Goal: Transaction & Acquisition: Purchase product/service

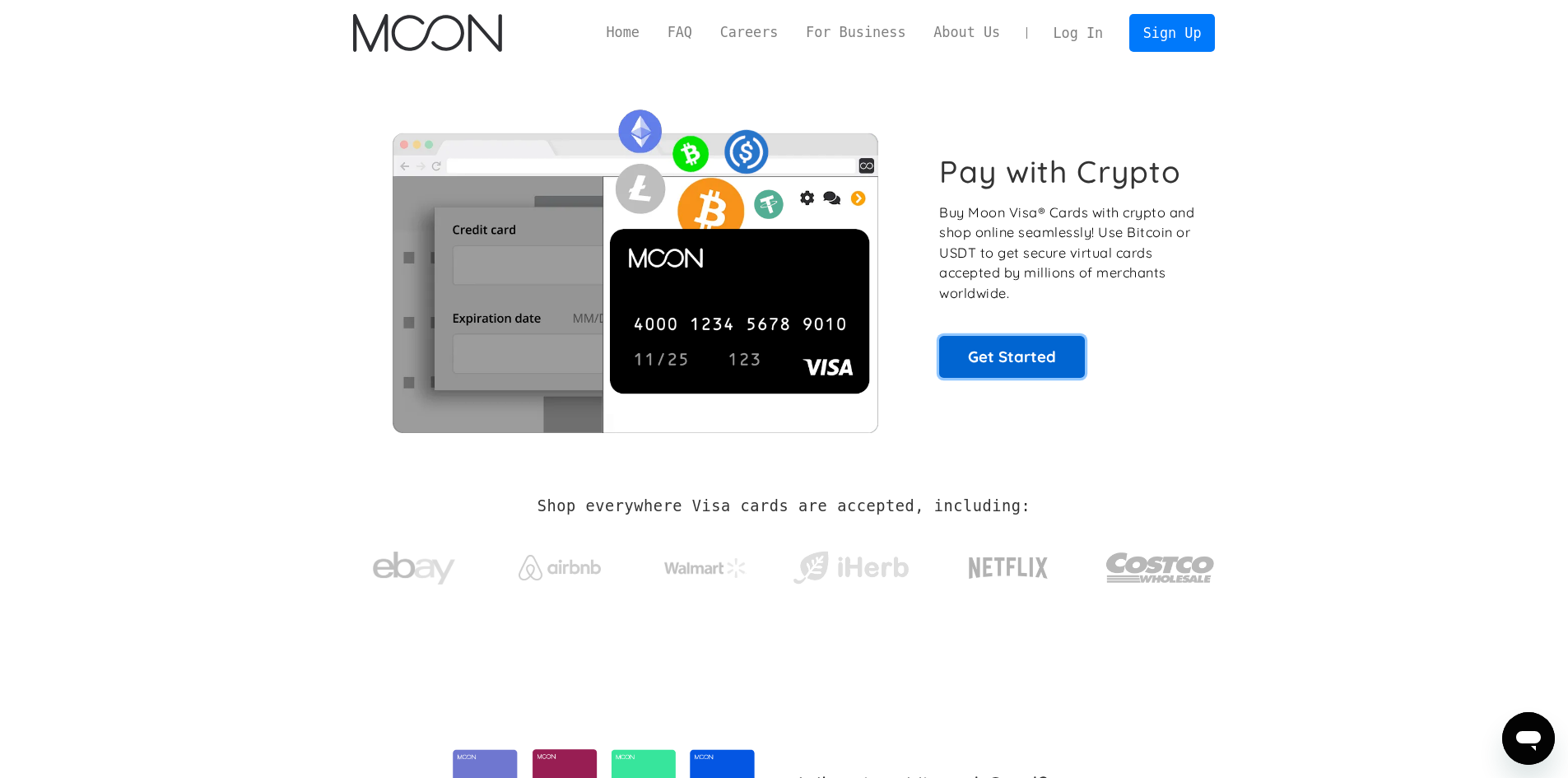
click at [1018, 370] on link "Get Started" at bounding box center [1012, 356] width 146 height 41
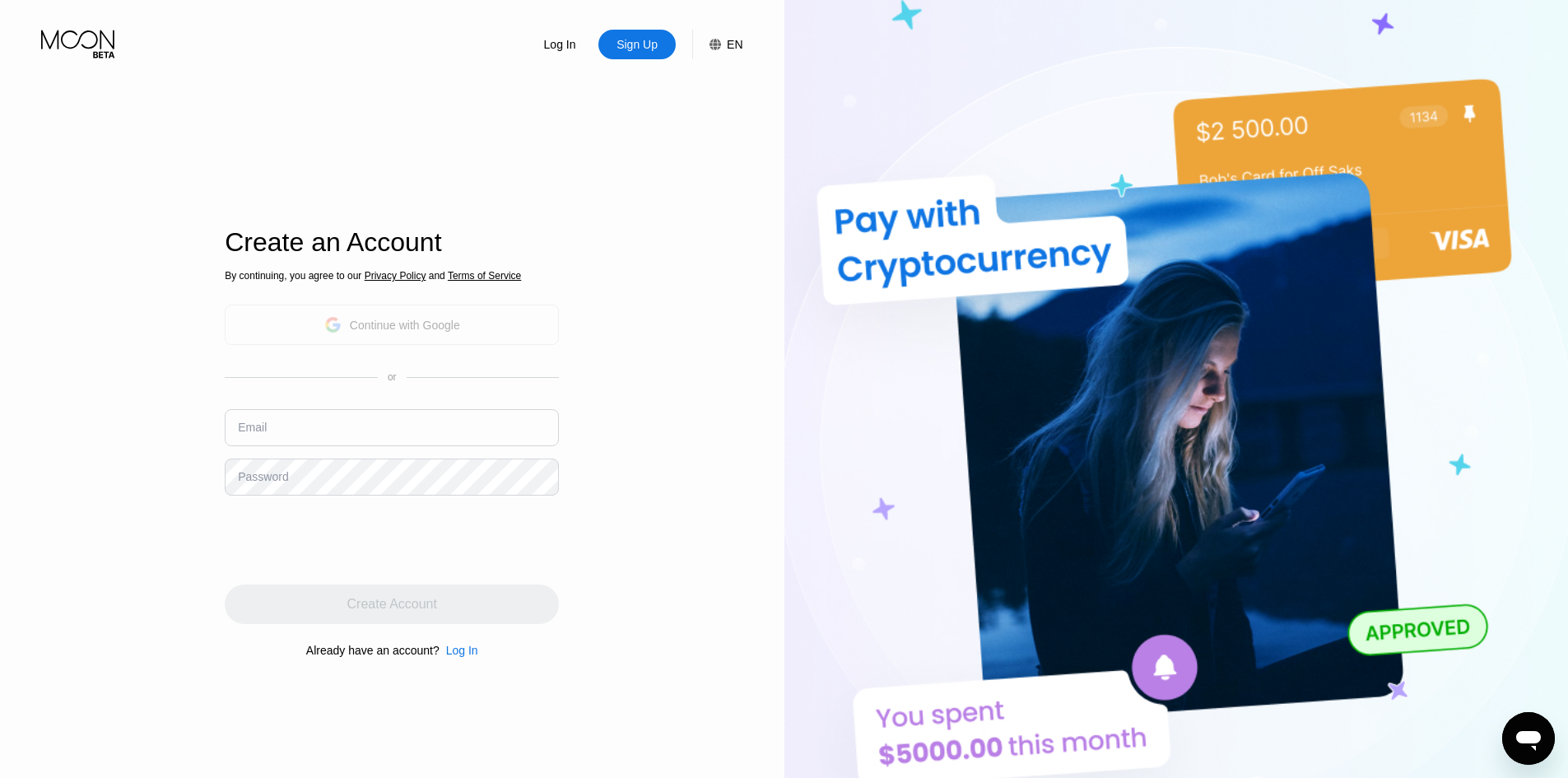
click at [456, 334] on div "Continue with Google" at bounding box center [392, 325] width 135 height 26
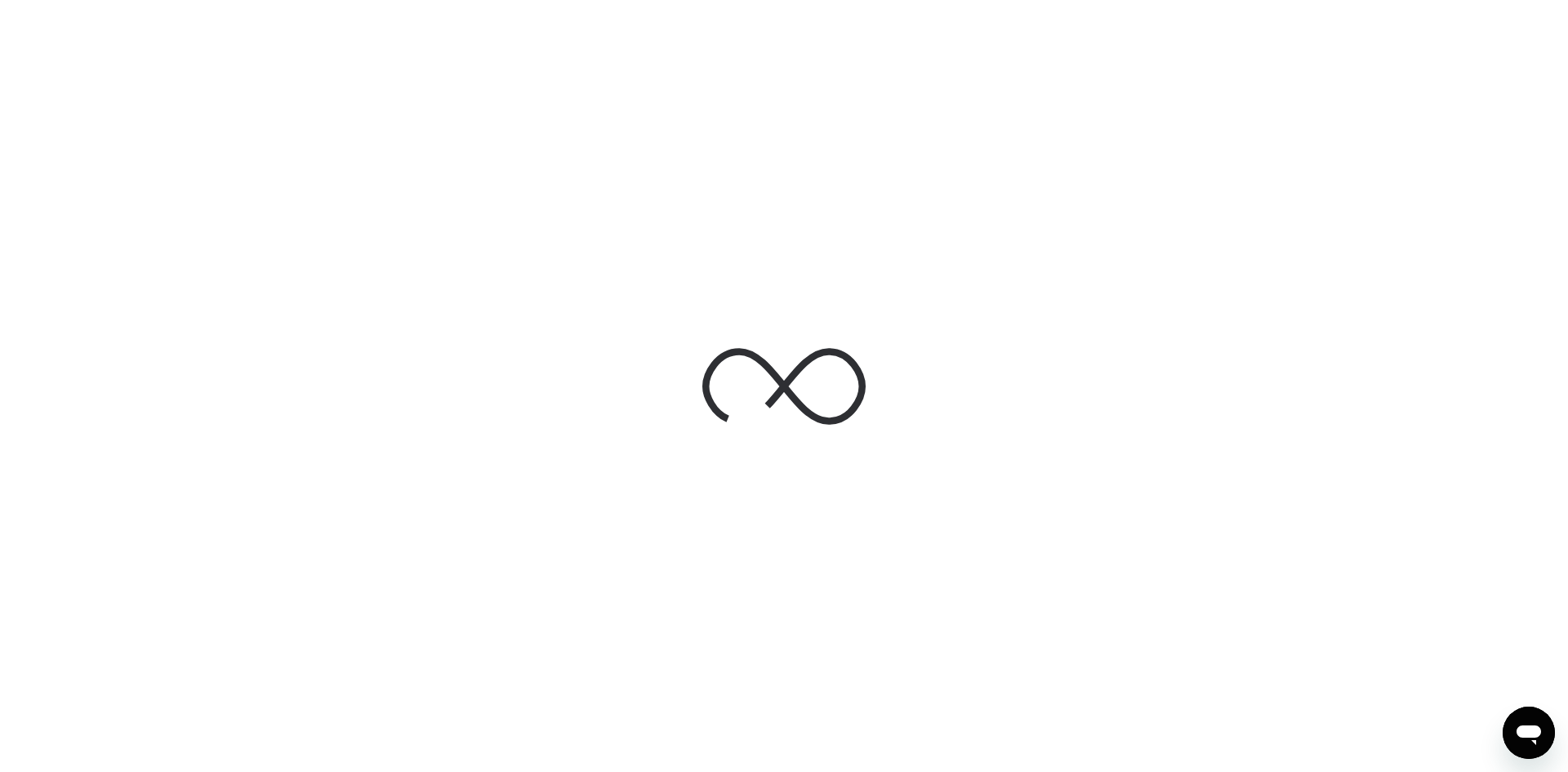
click at [442, 63] on div at bounding box center [784, 386] width 1568 height 772
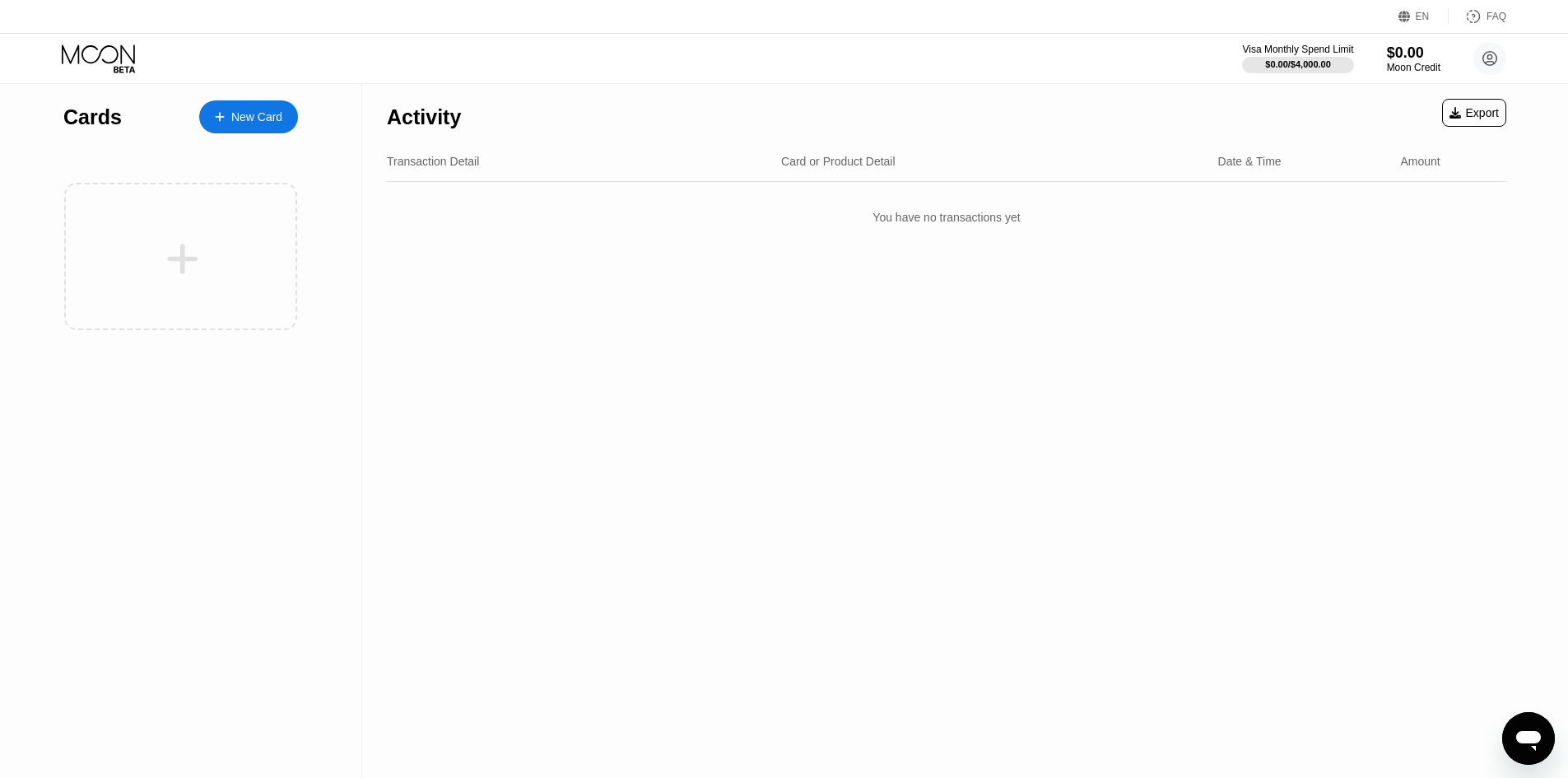
click at [150, 190] on div at bounding box center [180, 256] width 233 height 147
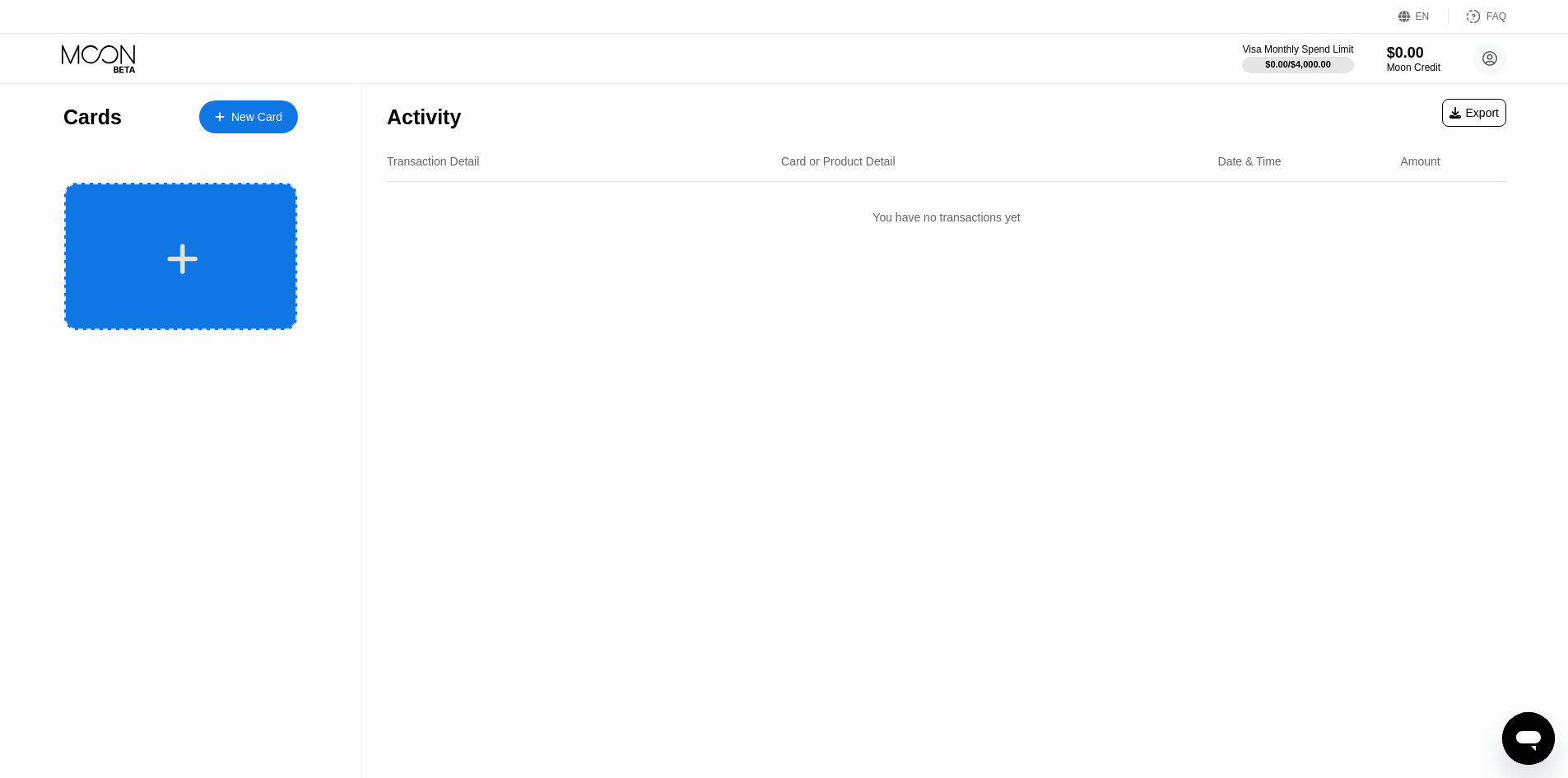
click at [227, 229] on div at bounding box center [180, 256] width 233 height 147
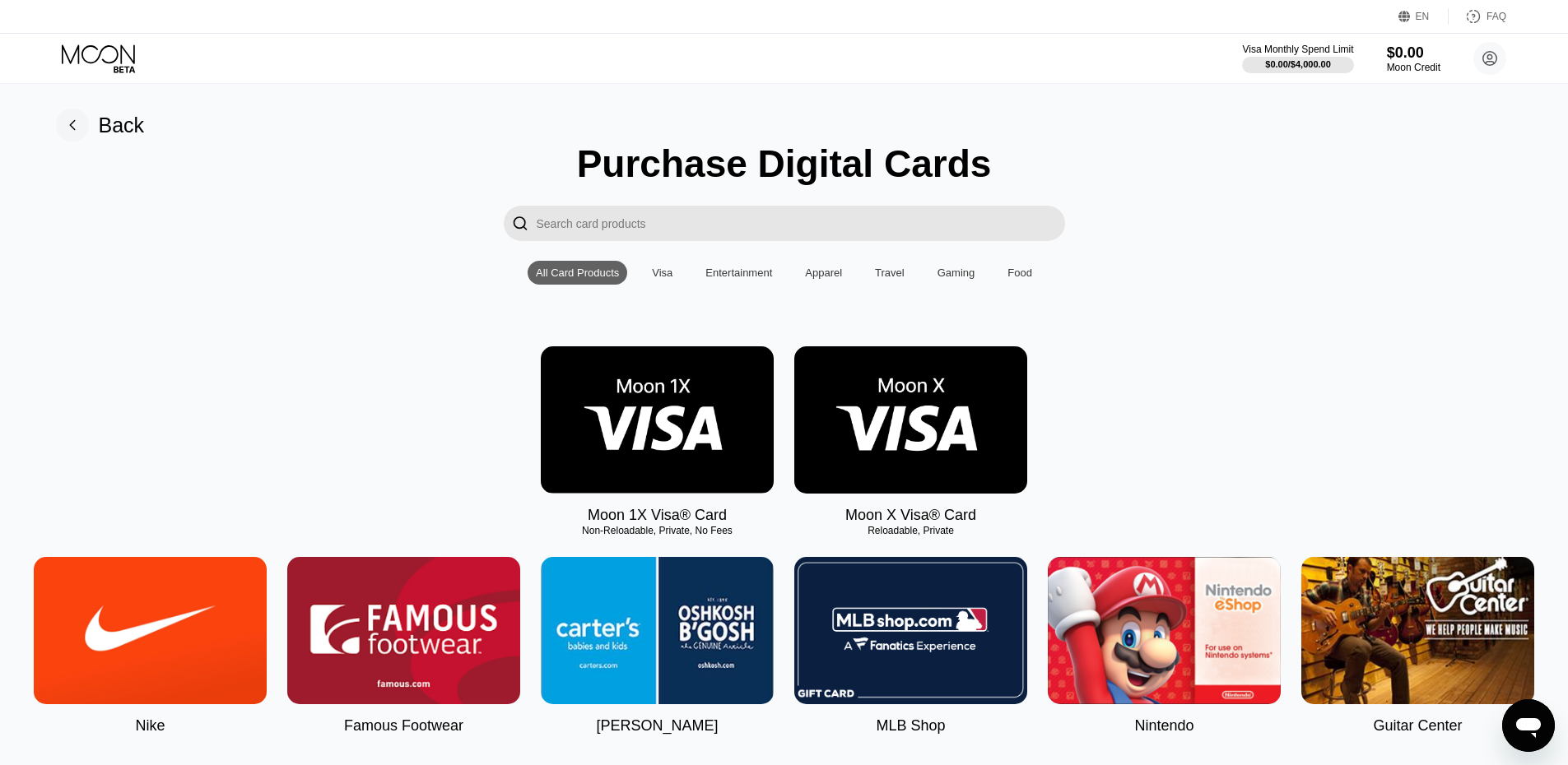
click at [847, 486] on img at bounding box center [910, 420] width 233 height 147
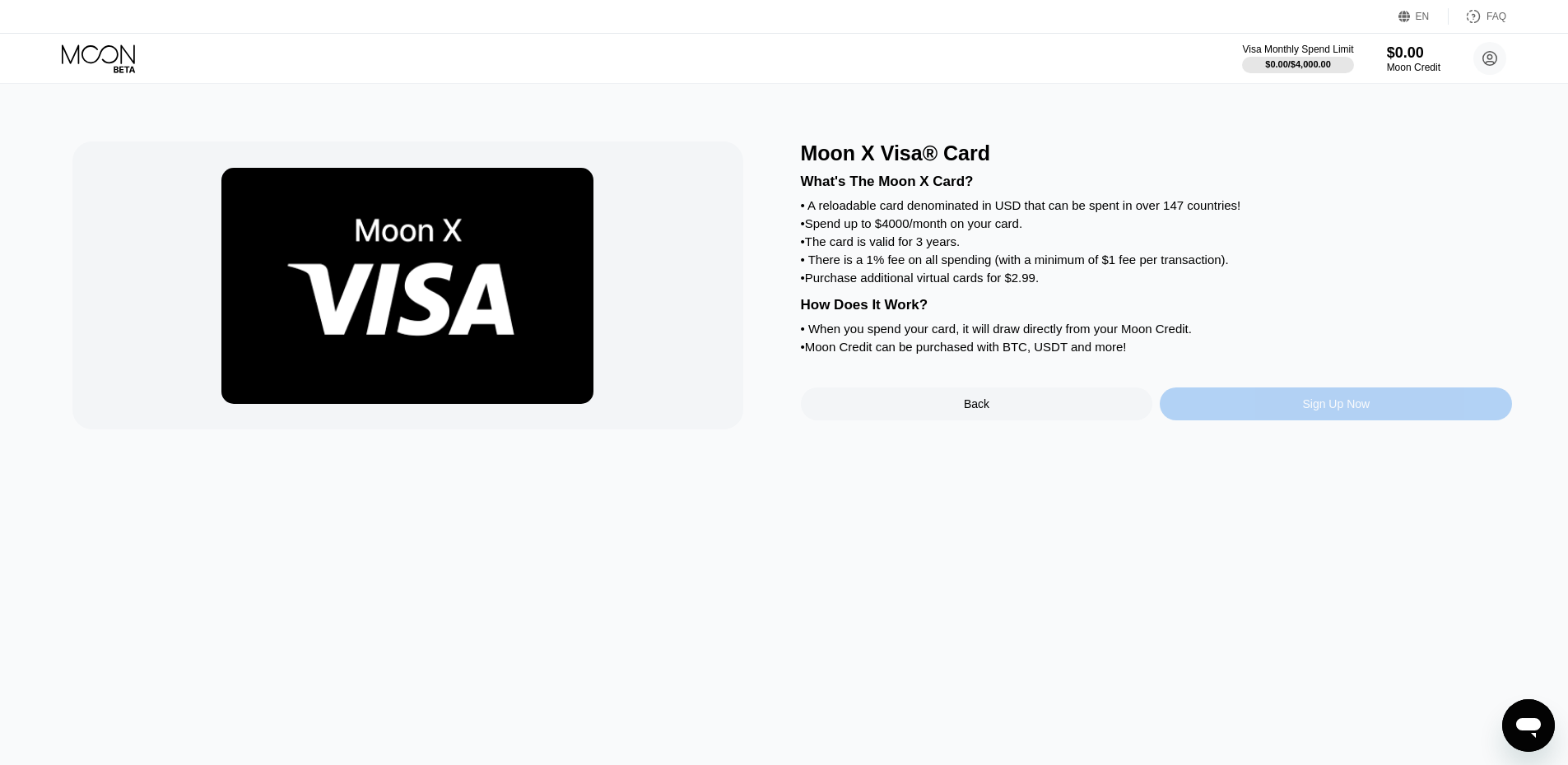
click at [1234, 421] on div "Sign Up Now" at bounding box center [1335, 404] width 352 height 33
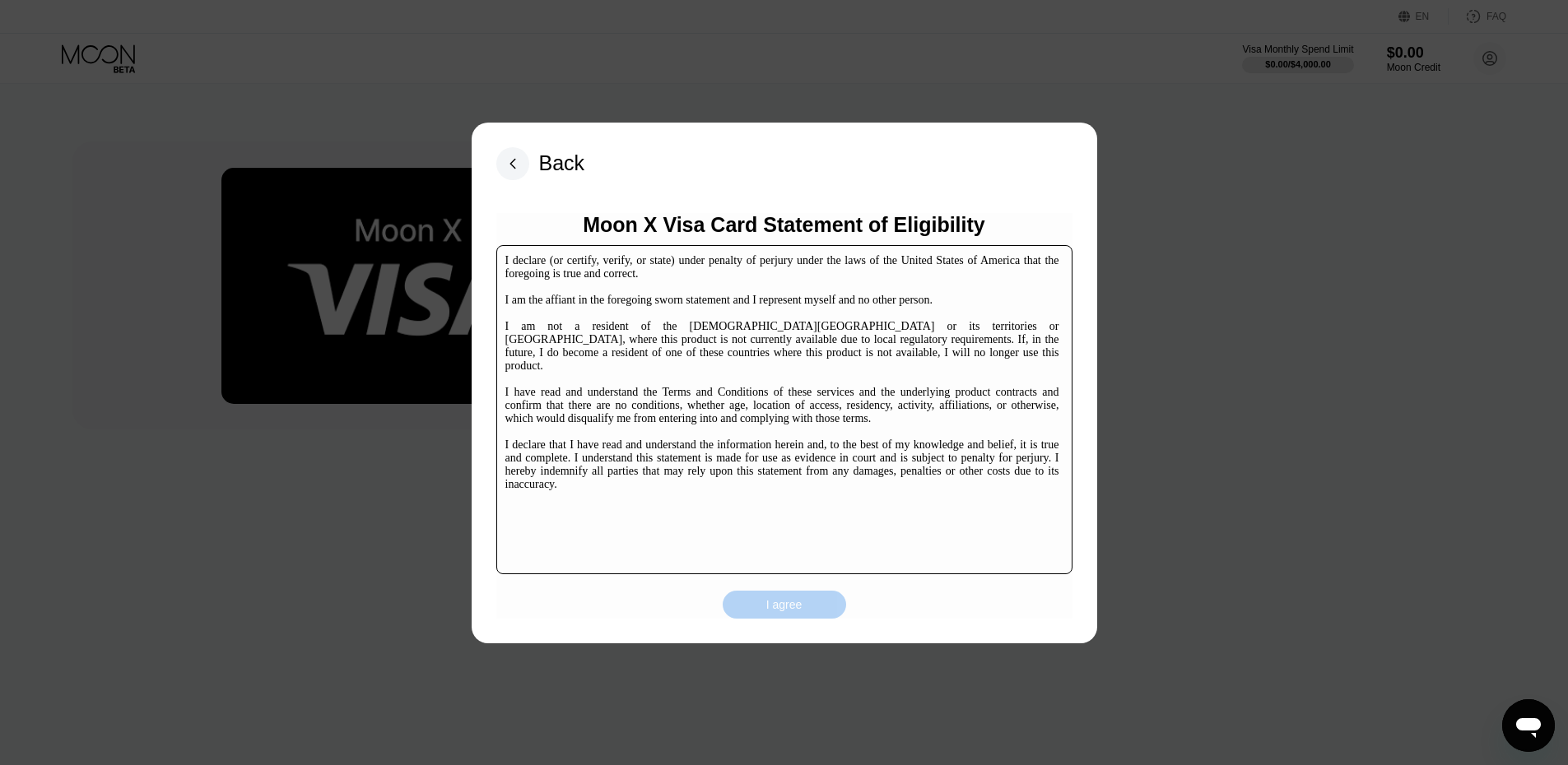
click at [794, 596] on div "I agree" at bounding box center [784, 604] width 124 height 28
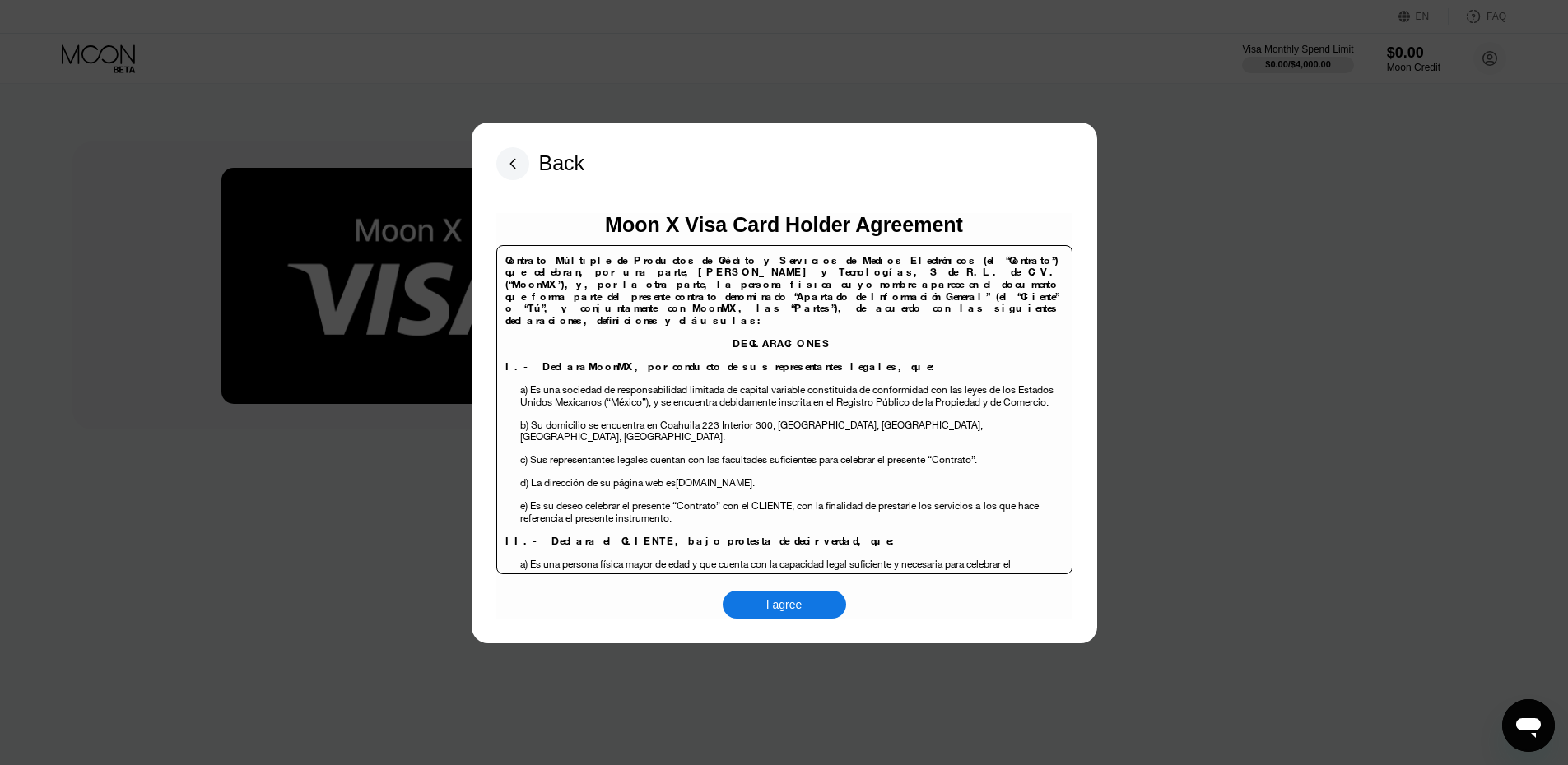
click at [795, 595] on div "I agree" at bounding box center [784, 604] width 124 height 28
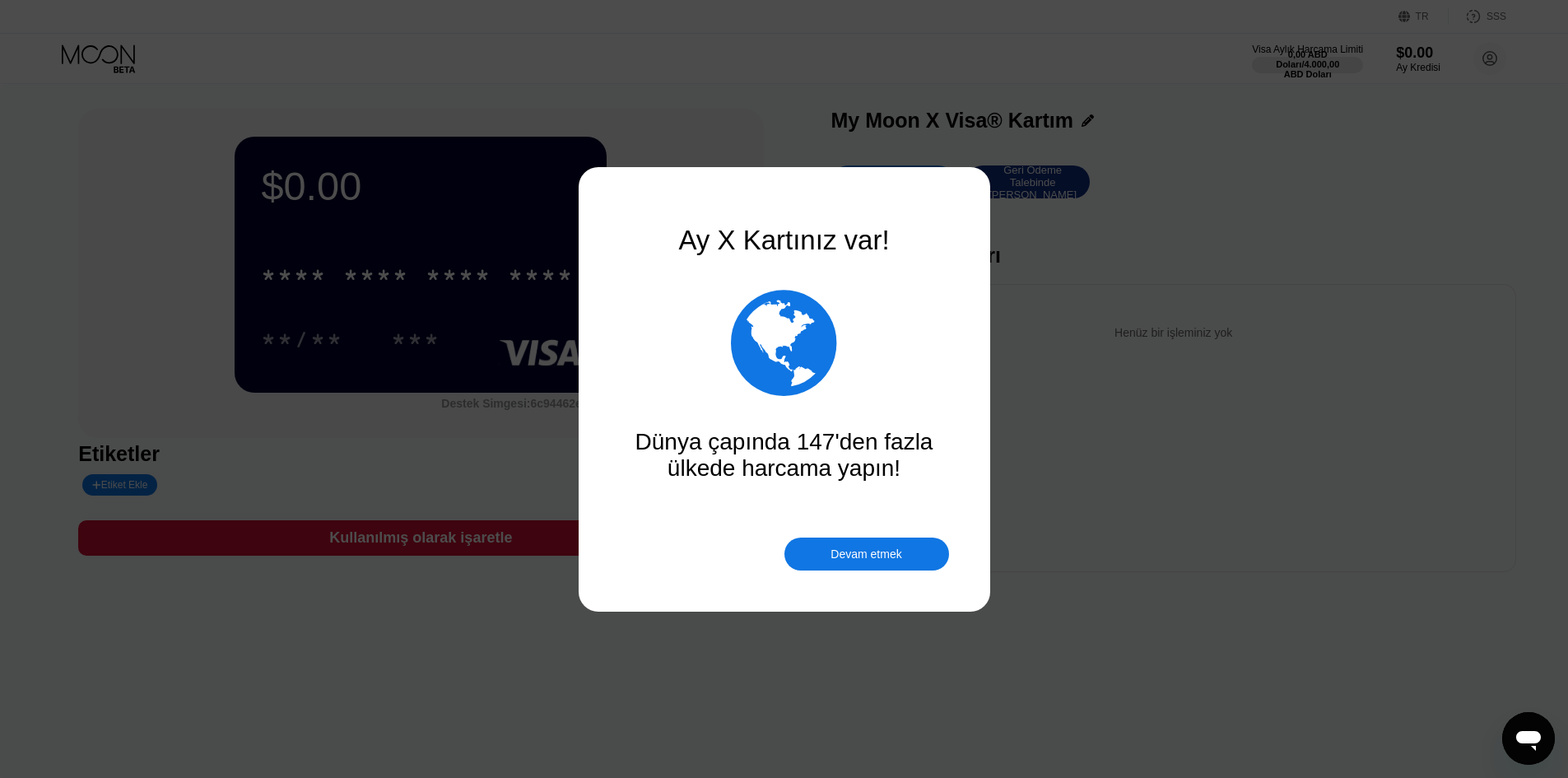
click at [894, 555] on font "Devam etmek" at bounding box center [865, 553] width 71 height 13
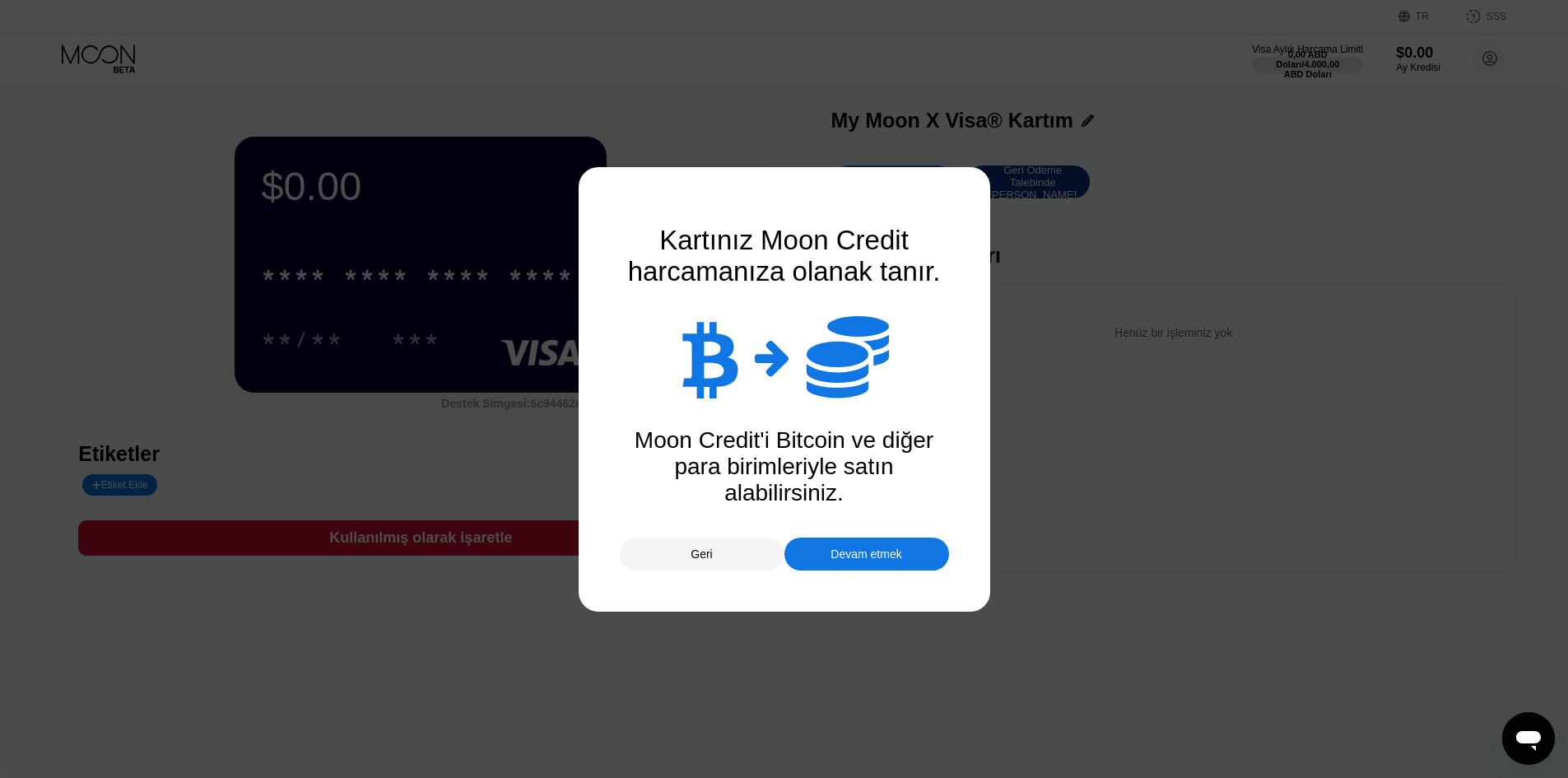
click at [859, 569] on div "Devam etmek" at bounding box center [866, 554] width 164 height 33
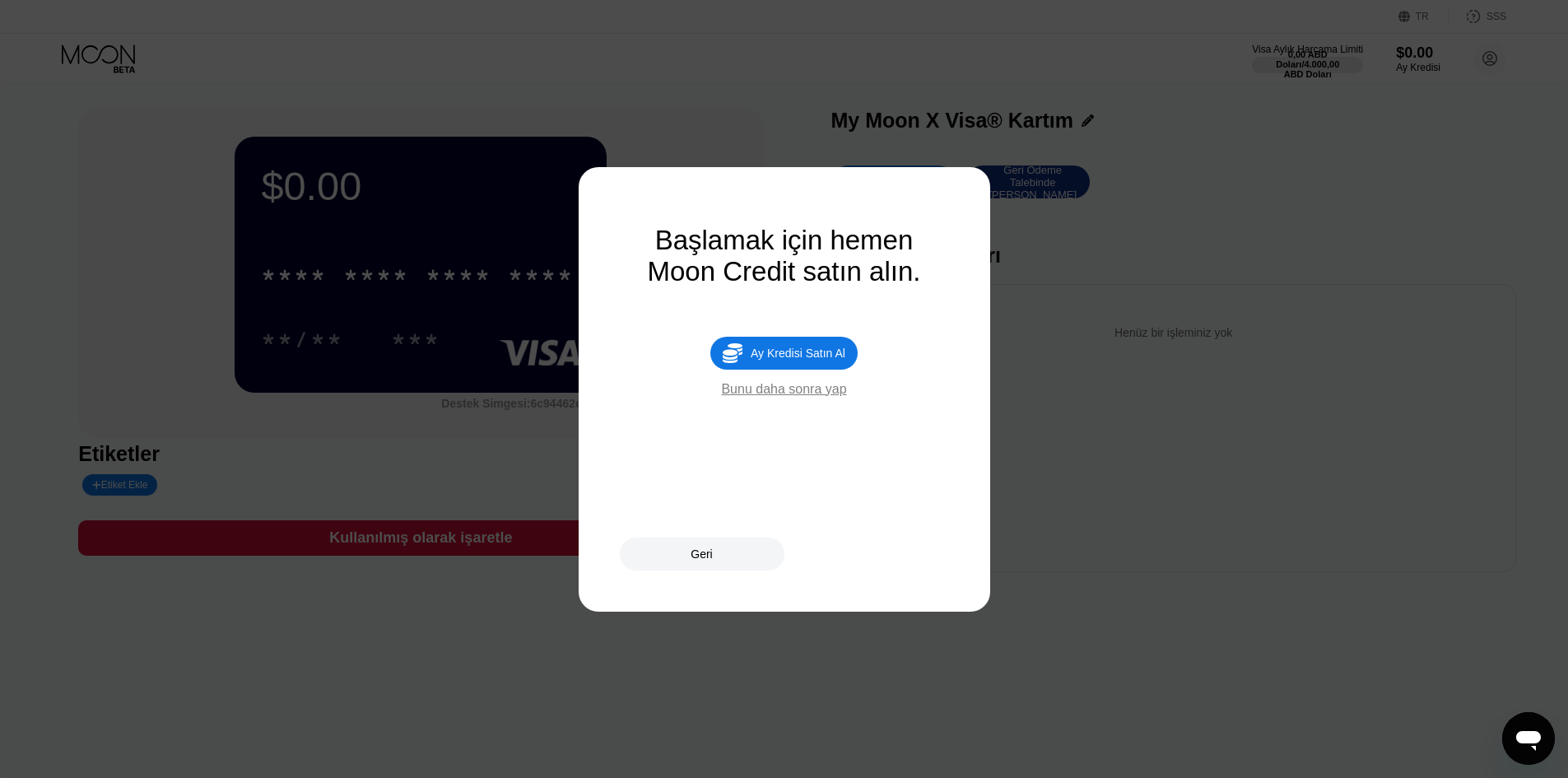
click at [807, 396] on font "Bunu daha sonra yap" at bounding box center [783, 389] width 125 height 14
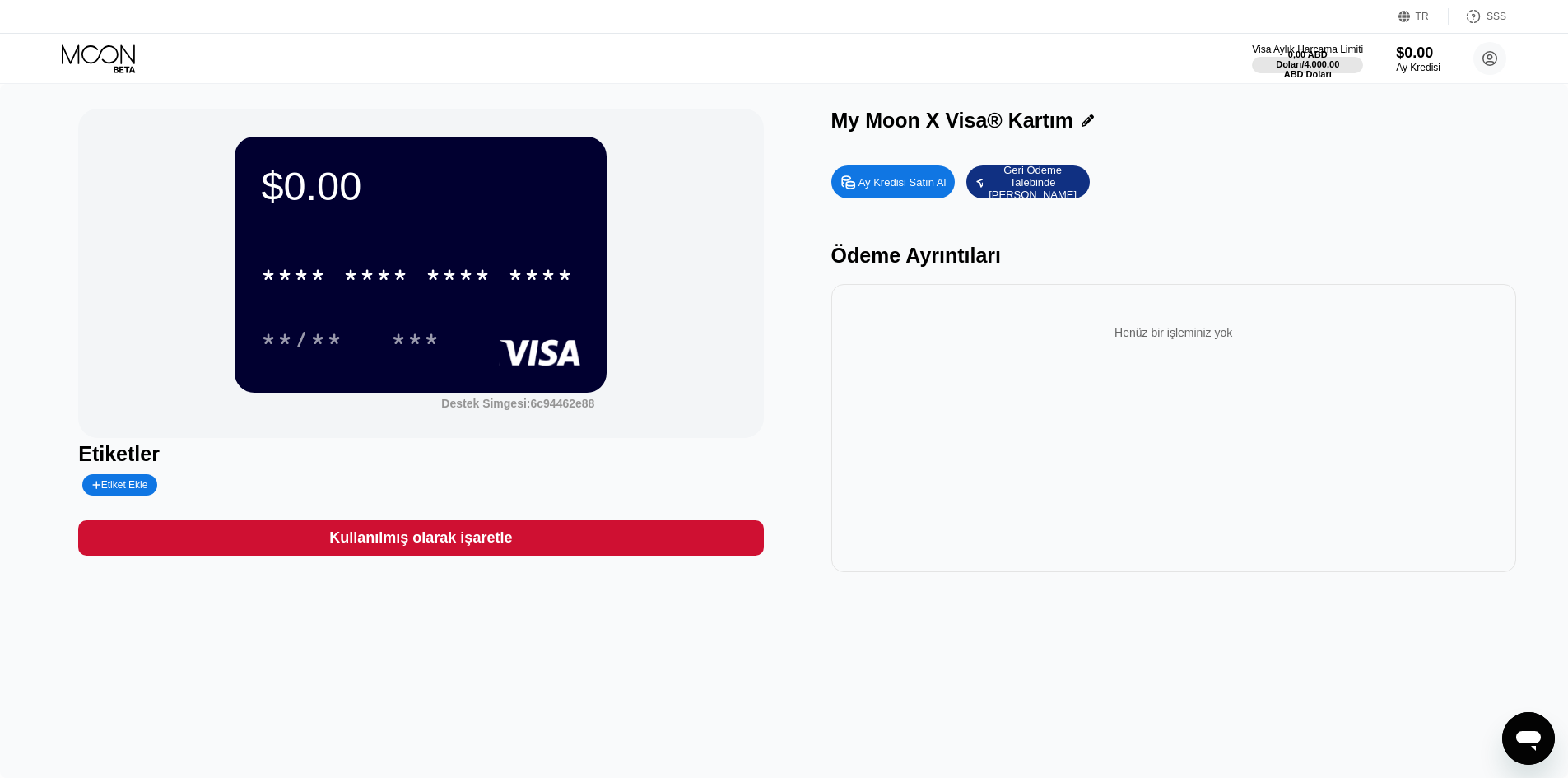
click at [442, 360] on div "***" at bounding box center [415, 339] width 74 height 41
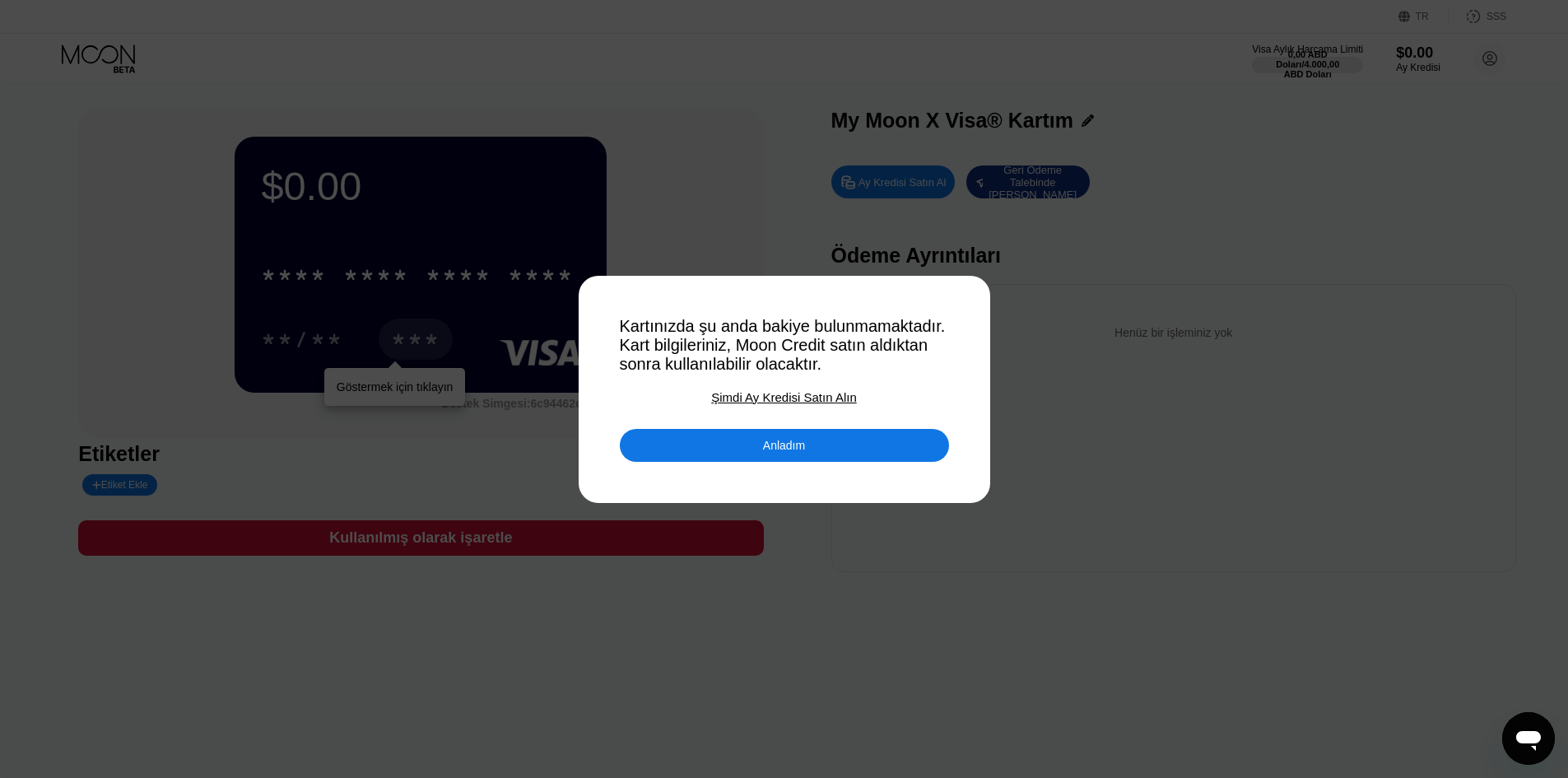
click at [771, 404] on font "Şimdi Ay Kredisi Satın Alın" at bounding box center [783, 397] width 145 height 14
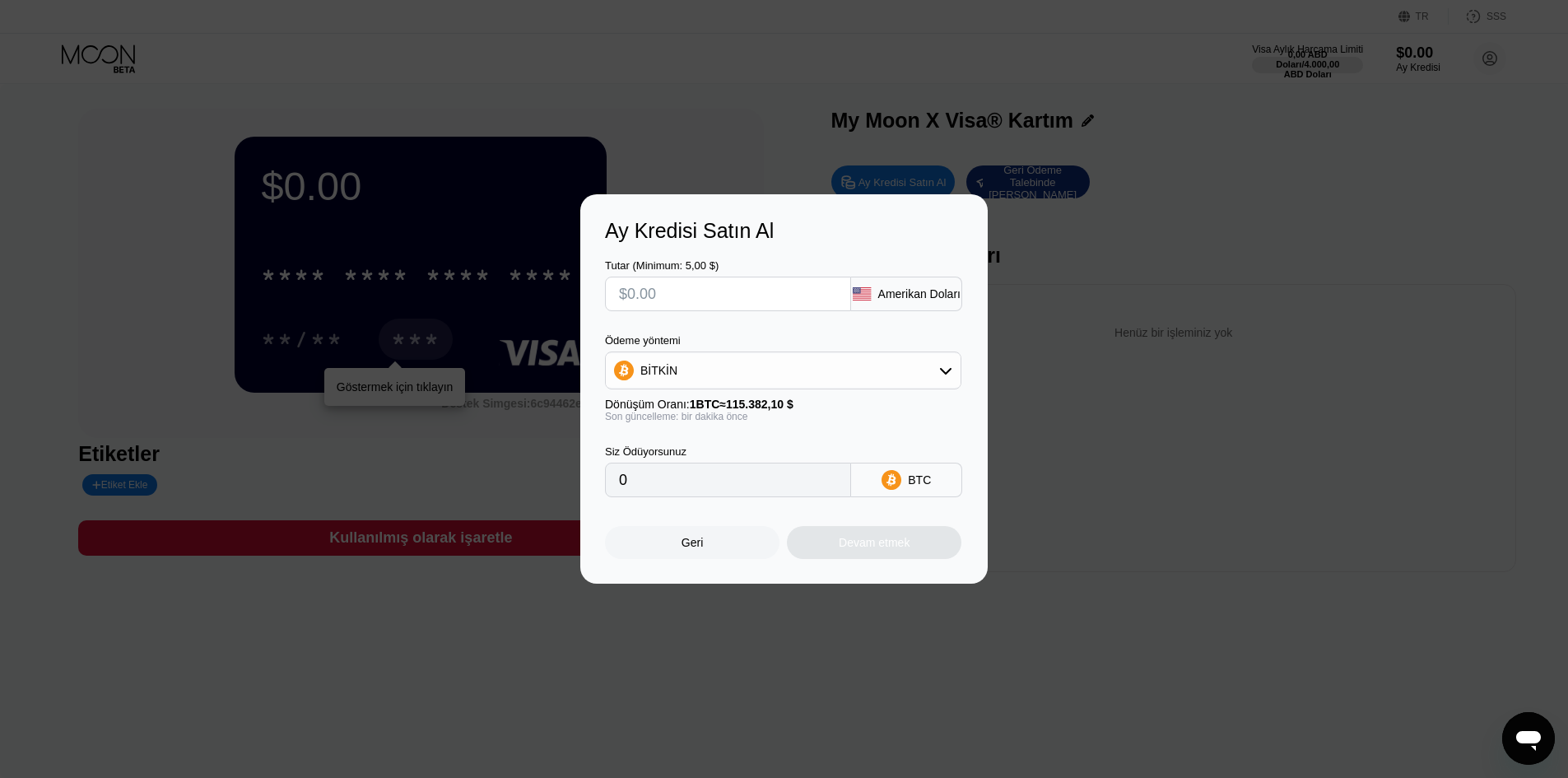
click at [718, 298] on input "text" at bounding box center [728, 293] width 218 height 33
type input "$10"
type input "0.00008667"
type input "$10"
click at [752, 352] on div "BİTKİN" at bounding box center [783, 370] width 356 height 37
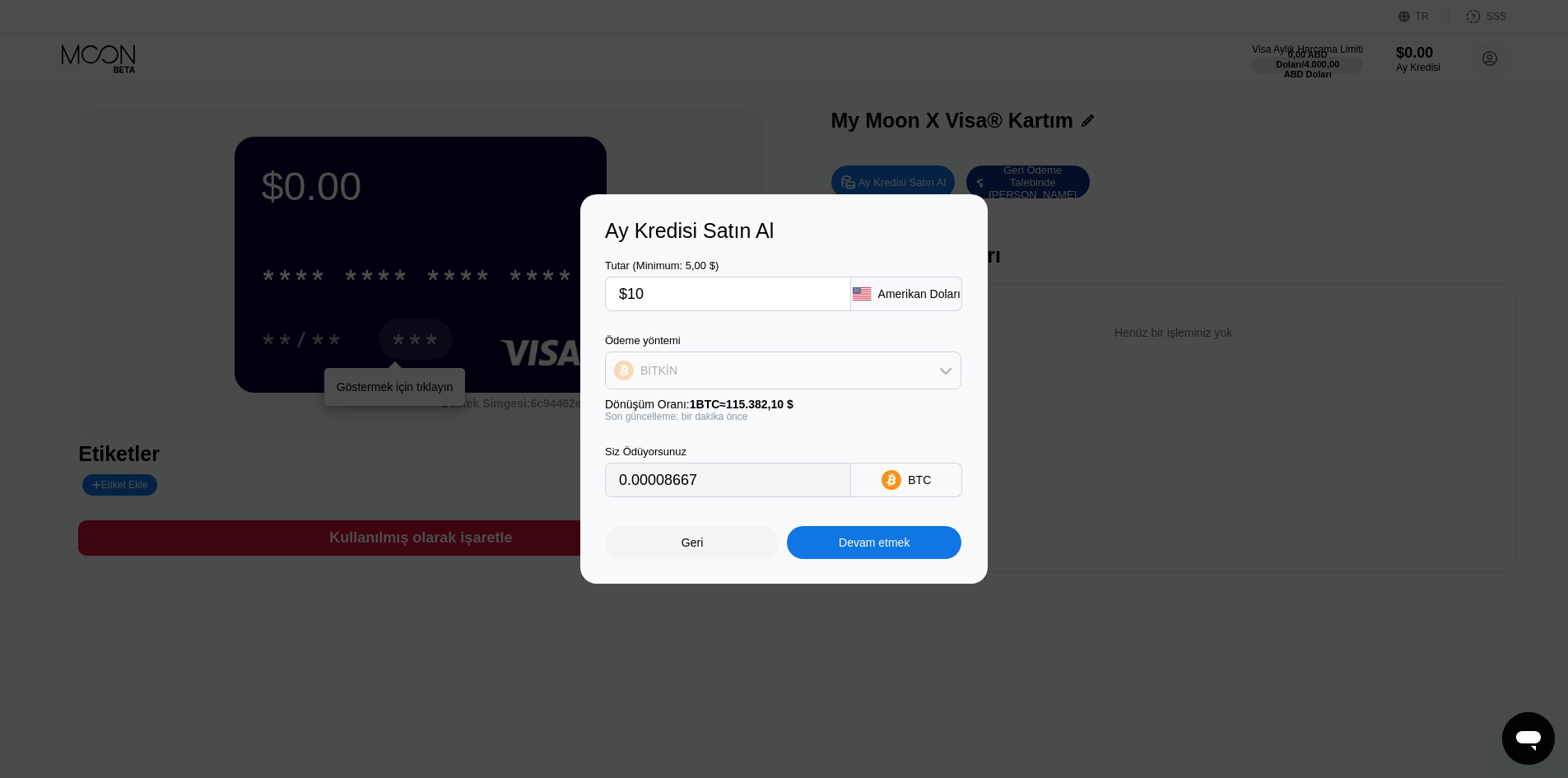
click at [754, 376] on div "BİTKİN" at bounding box center [783, 370] width 355 height 33
click at [758, 463] on div "TRON'da USDT" at bounding box center [783, 452] width 347 height 33
type input "10.10"
click at [798, 419] on div "Son güncelleme: bir dakika önce" at bounding box center [783, 417] width 356 height 12
click at [902, 545] on font "Devam etmek" at bounding box center [873, 542] width 71 height 13
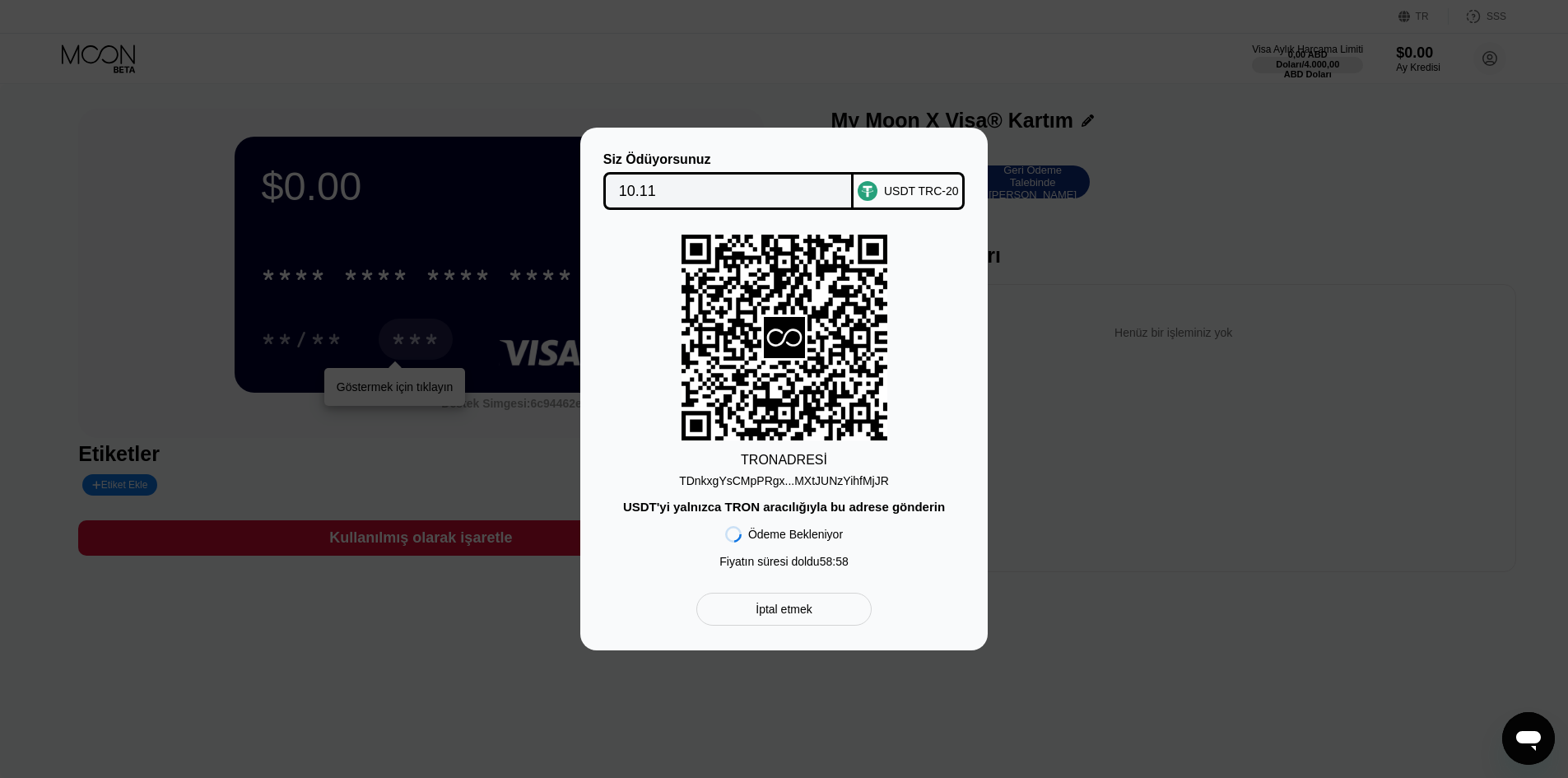
drag, startPoint x: 741, startPoint y: 509, endPoint x: 725, endPoint y: 510, distance: 16.0
click at [725, 510] on font "USDT'yi yalnızca TRON aracılığıyla bu adrese gönderin" at bounding box center [784, 506] width 322 height 14
drag, startPoint x: 724, startPoint y: 510, endPoint x: 764, endPoint y: 510, distance: 40.0
click at [764, 510] on font "USDT'yi yalnızca TRON aracılığıyla bu adrese gönderin" at bounding box center [784, 506] width 322 height 14
click at [1205, 320] on div "Siz Ödüyorsunuz 10.11 USDT TRC-20 TRON ADRESİ TDnkxgYsCMpPRgx...MXtJUNzYihfMjJR…" at bounding box center [784, 389] width 1568 height 522
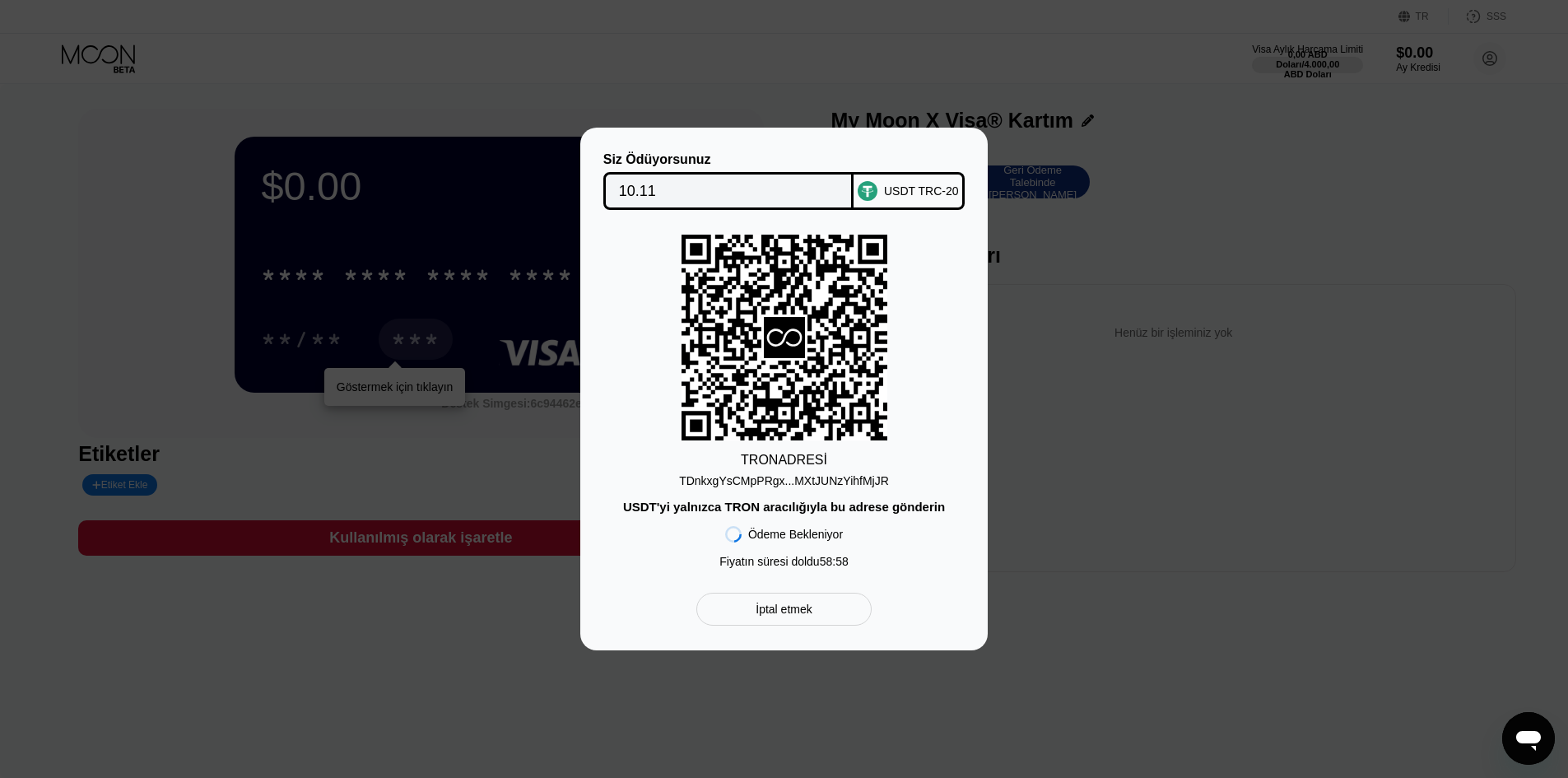
click at [1203, 318] on div "Siz Ödüyorsunuz 10.11 USDT TRC-20 TRON ADRESİ TDnkxgYsCMpPRgx...MXtJUNzYihfMjJR…" at bounding box center [784, 389] width 1568 height 522
click at [1242, 323] on div "Siz Ödüyorsunuz 10.11 USDT TRC-20 TRON ADRESİ TDnkxgYsCMpPRgx...MXtJUNzYihfMjJR…" at bounding box center [784, 389] width 1568 height 522
click at [1072, 259] on div "Siz Ödüyorsunuz 10.11 USDT TRC-20 TRON ADRESİ TDnkxgYsCMpPRgx...MXtJUNzYihfMjJR…" at bounding box center [784, 389] width 1568 height 522
click at [1048, 258] on div "Siz Ödüyorsunuz 10.11 USDT TRC-20 TRON ADRESİ TDnkxgYsCMpPRgx...MXtJUNzYihfMjJR…" at bounding box center [784, 389] width 1568 height 522
click at [823, 596] on div "Siz Ödüyorsunuz 10.11 USDT TRC-20 TRON ADRESİ TDnkxgYsCMpPRgx...MXtJUNzYihfMjJR…" at bounding box center [784, 389] width 358 height 473
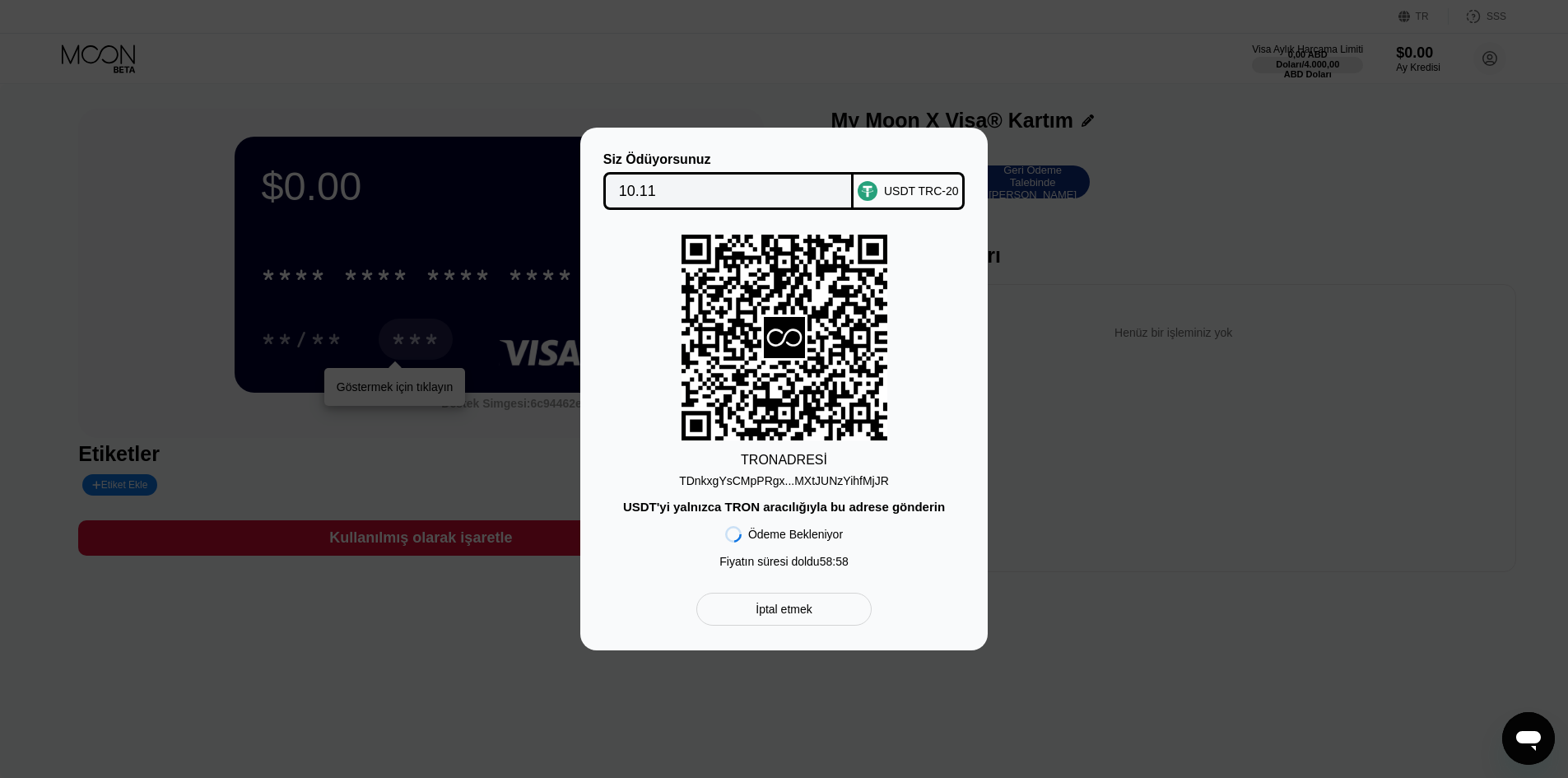
click at [805, 610] on font "İptal etmek" at bounding box center [784, 608] width 56 height 13
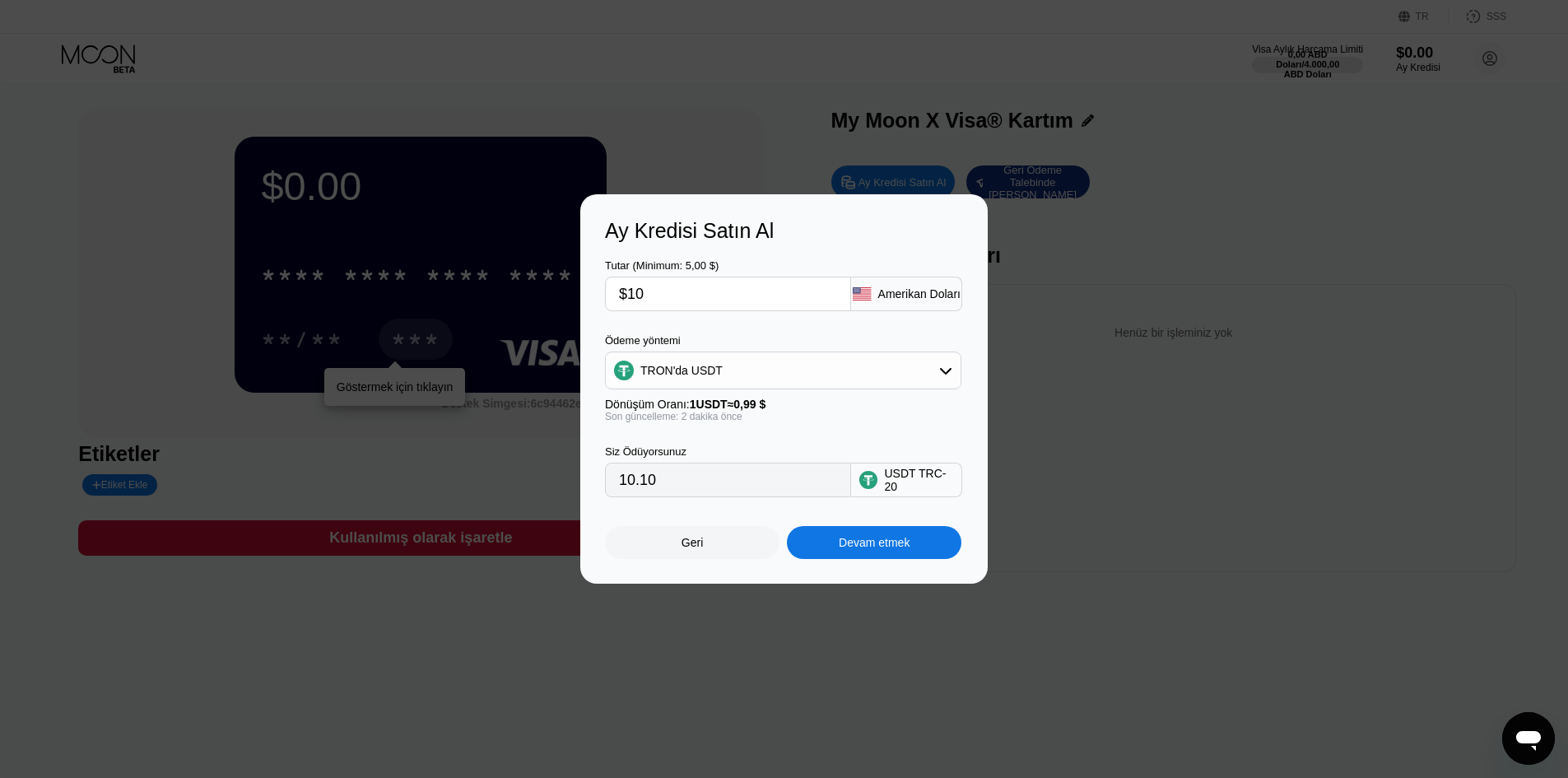
click at [863, 287] on rect at bounding box center [862, 293] width 18 height 13
click at [707, 377] on font "TRON'da USDT" at bounding box center [681, 370] width 83 height 13
click at [713, 511] on div "Geri Devam etmek" at bounding box center [784, 527] width 358 height 61
click at [712, 544] on div "Geri" at bounding box center [692, 542] width 175 height 33
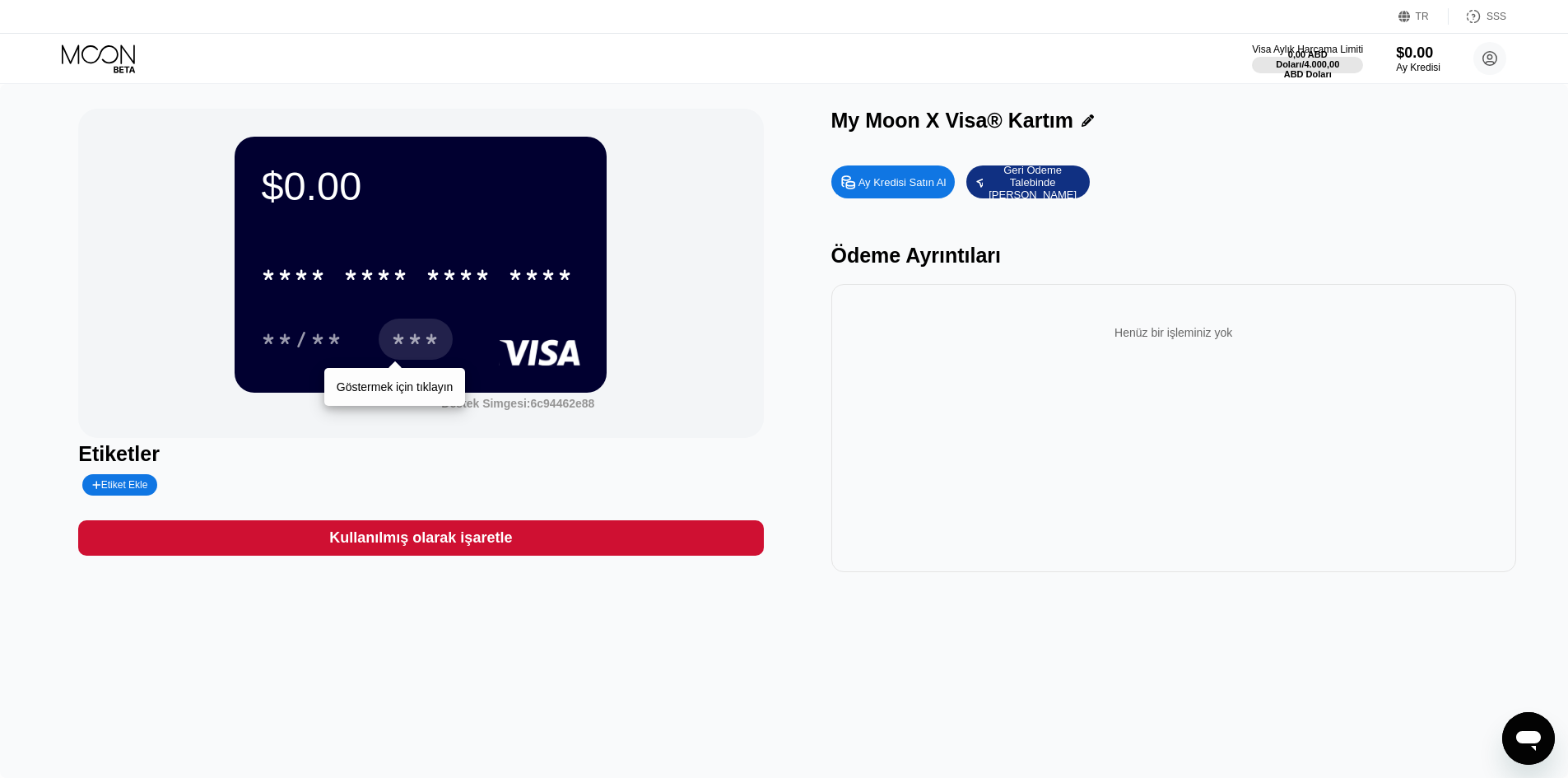
click at [438, 545] on font "Kullanılmış olarak işaretle" at bounding box center [420, 537] width 182 height 16
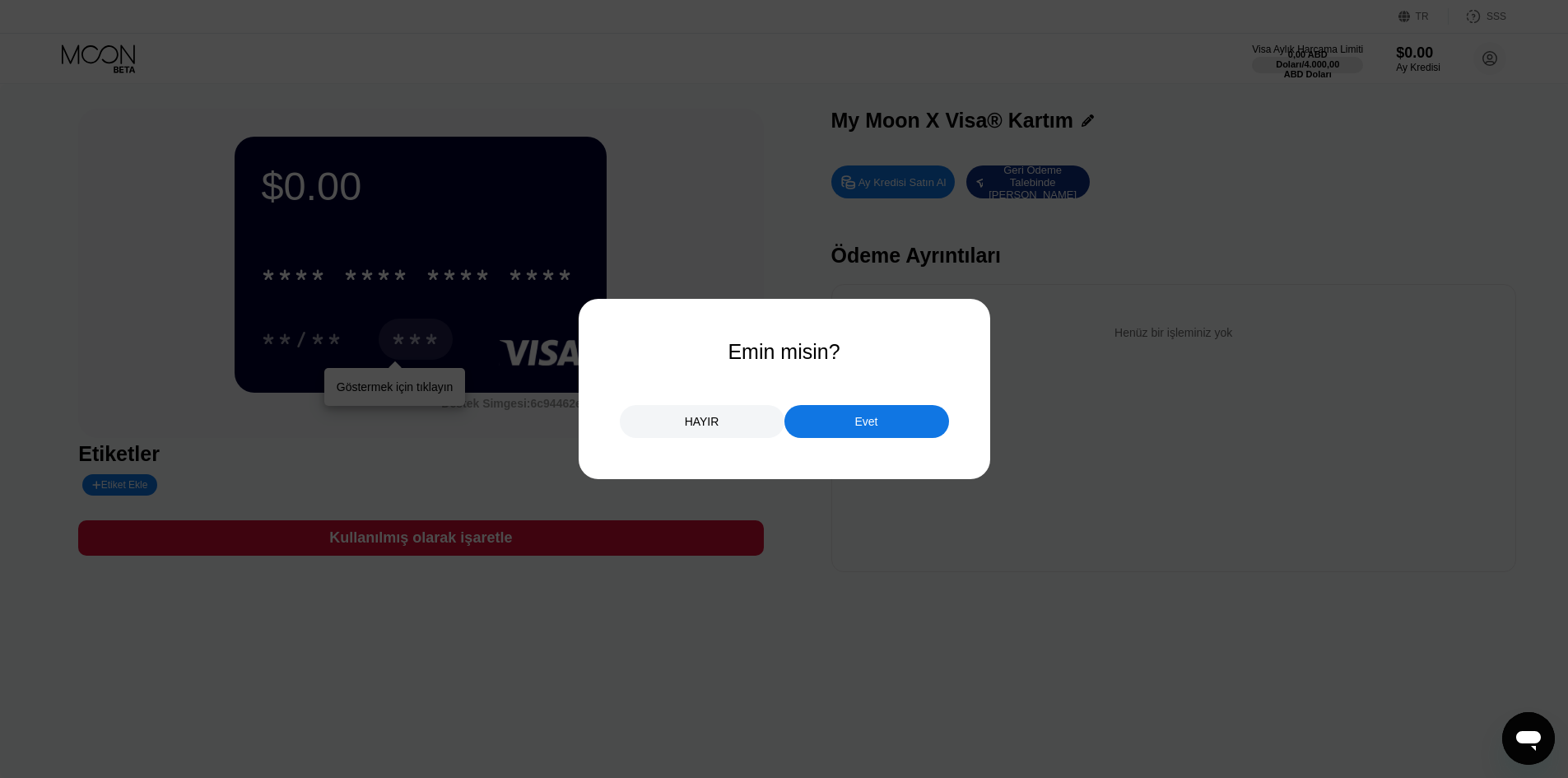
click at [438, 550] on div at bounding box center [790, 389] width 1580 height 778
drag, startPoint x: 153, startPoint y: 521, endPoint x: 713, endPoint y: 483, distance: 561.3
click at [180, 516] on div at bounding box center [790, 389] width 1580 height 778
click at [752, 423] on div "HAYIR" at bounding box center [701, 421] width 164 height 33
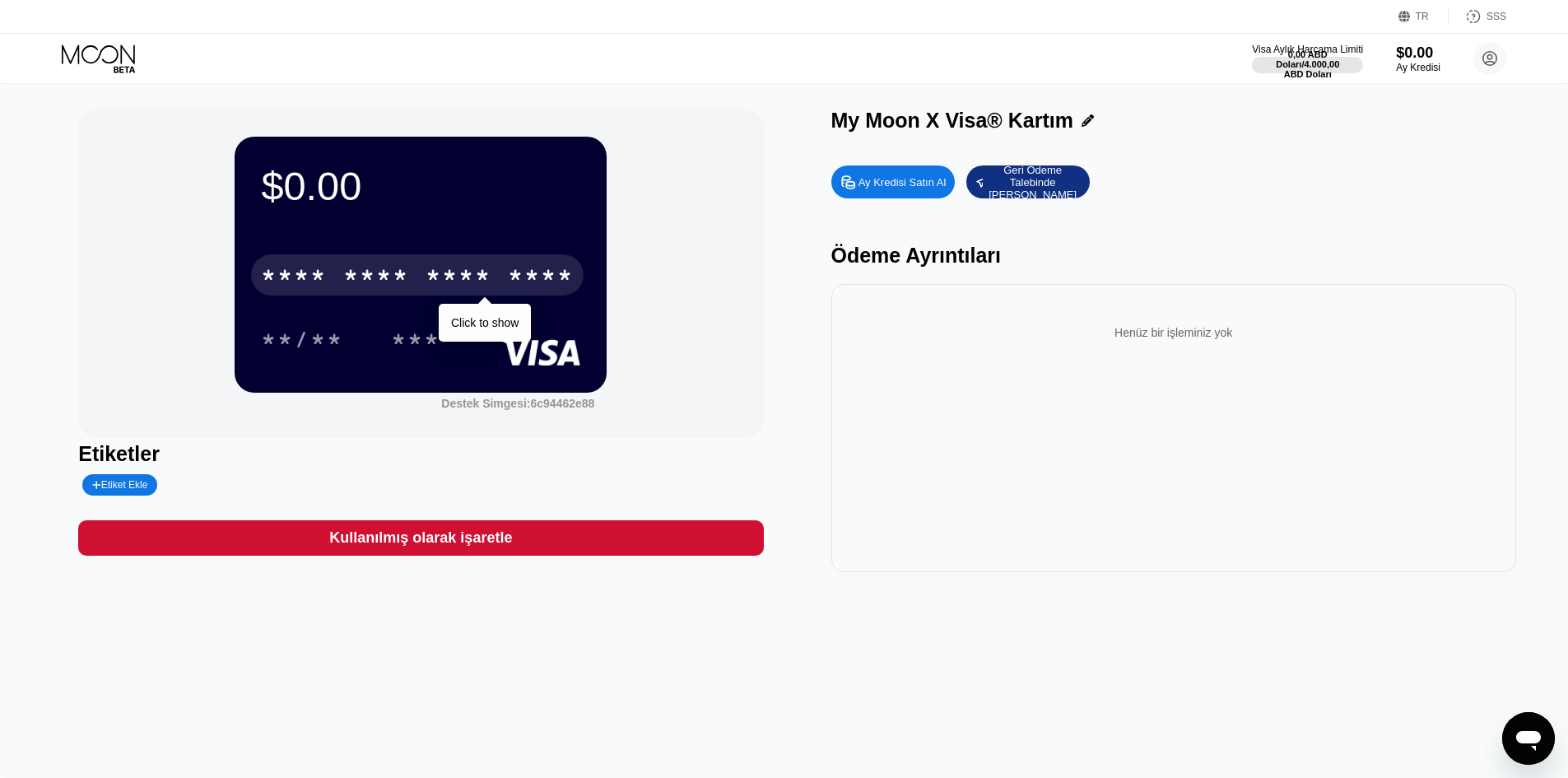
click at [322, 285] on div "* * * *" at bounding box center [293, 277] width 66 height 26
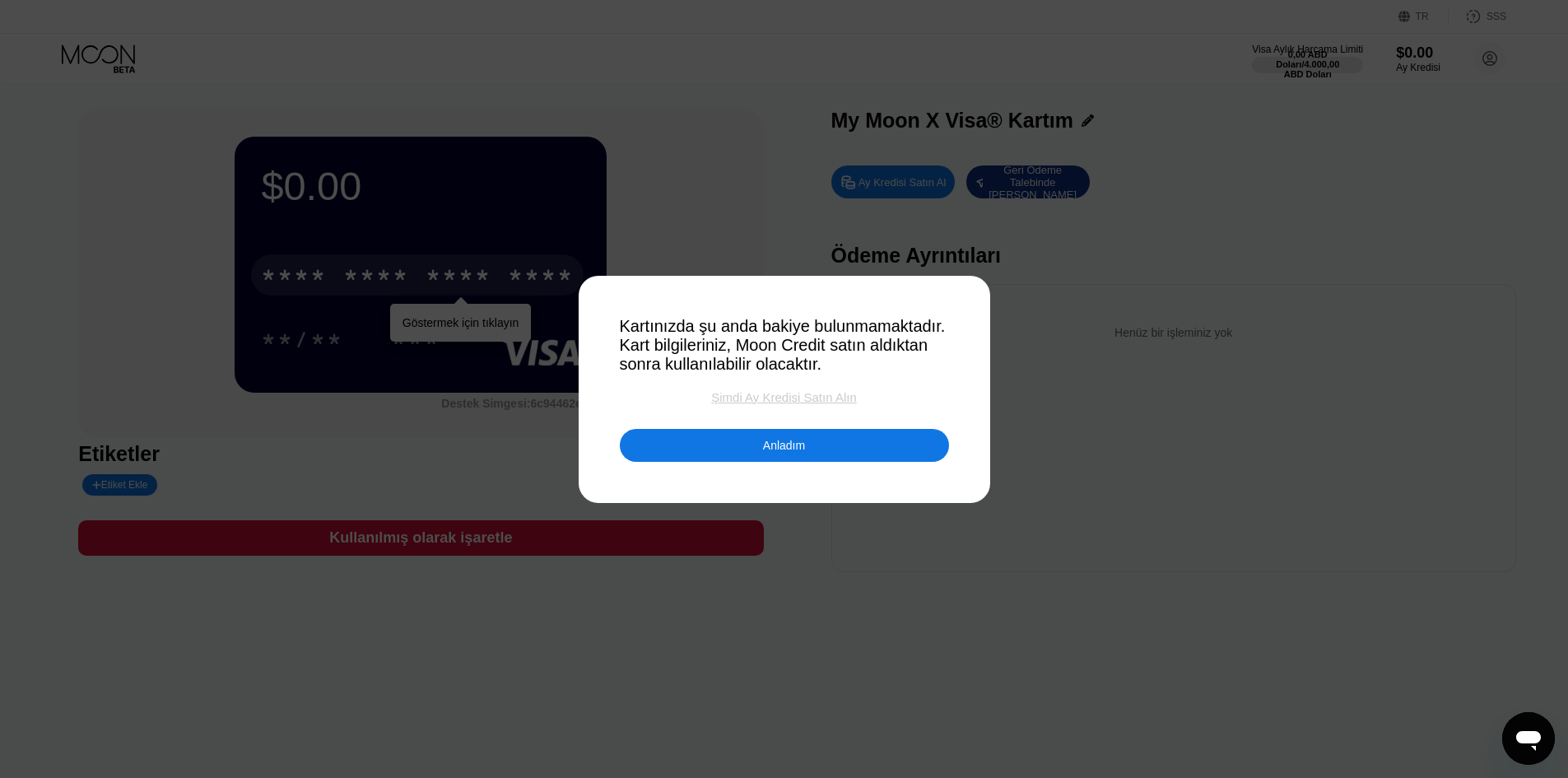
click at [768, 404] on font "Şimdi Ay Kredisi Satın Alın" at bounding box center [783, 397] width 145 height 14
